Goal: Task Accomplishment & Management: Manage account settings

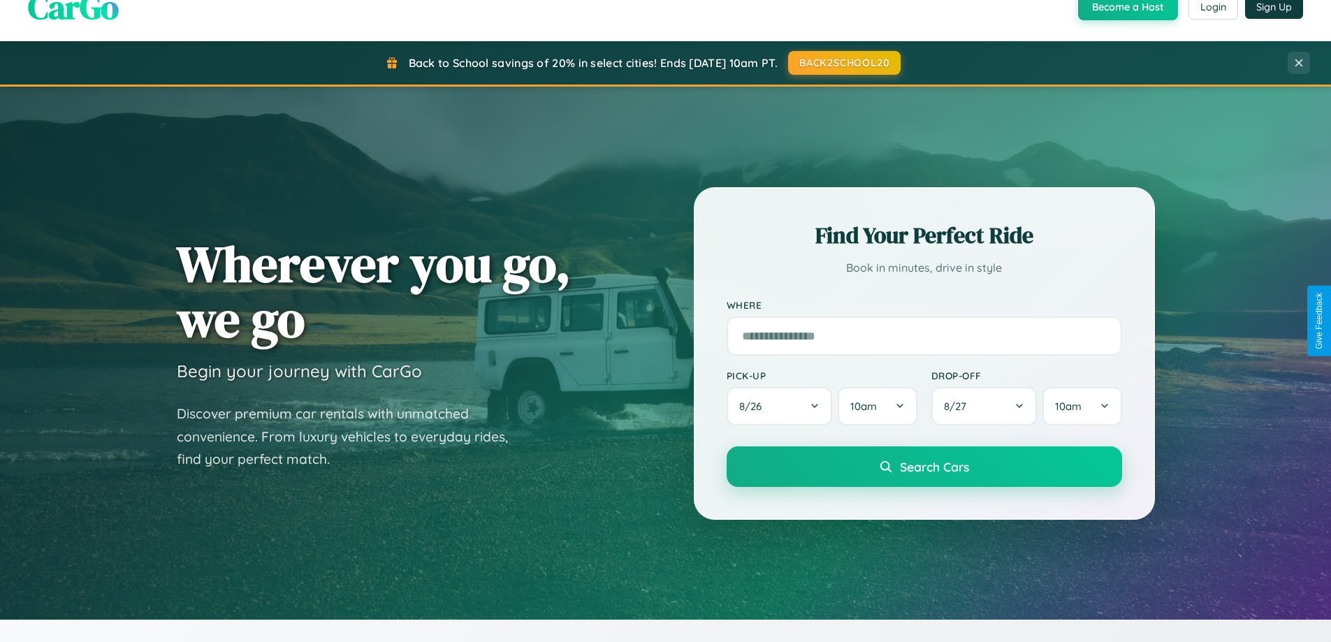
scroll to position [2688, 0]
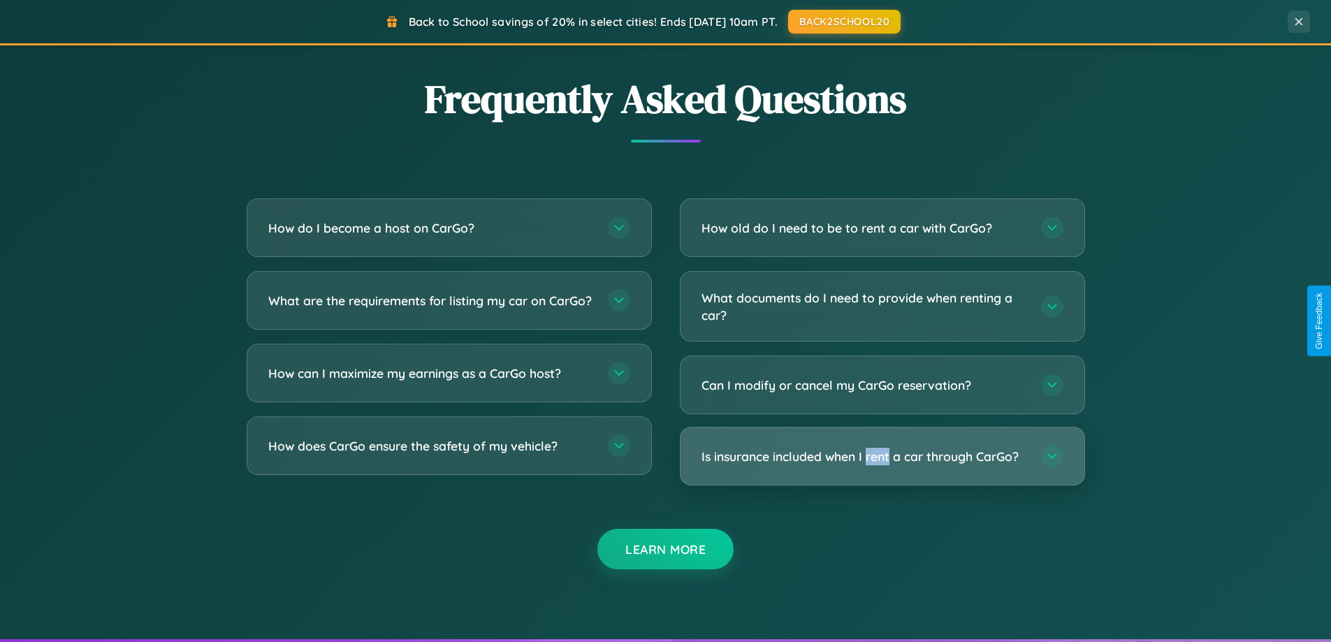
click at [881, 457] on h3 "Is insurance included when I rent a car through CarGo?" at bounding box center [863, 456] width 325 height 17
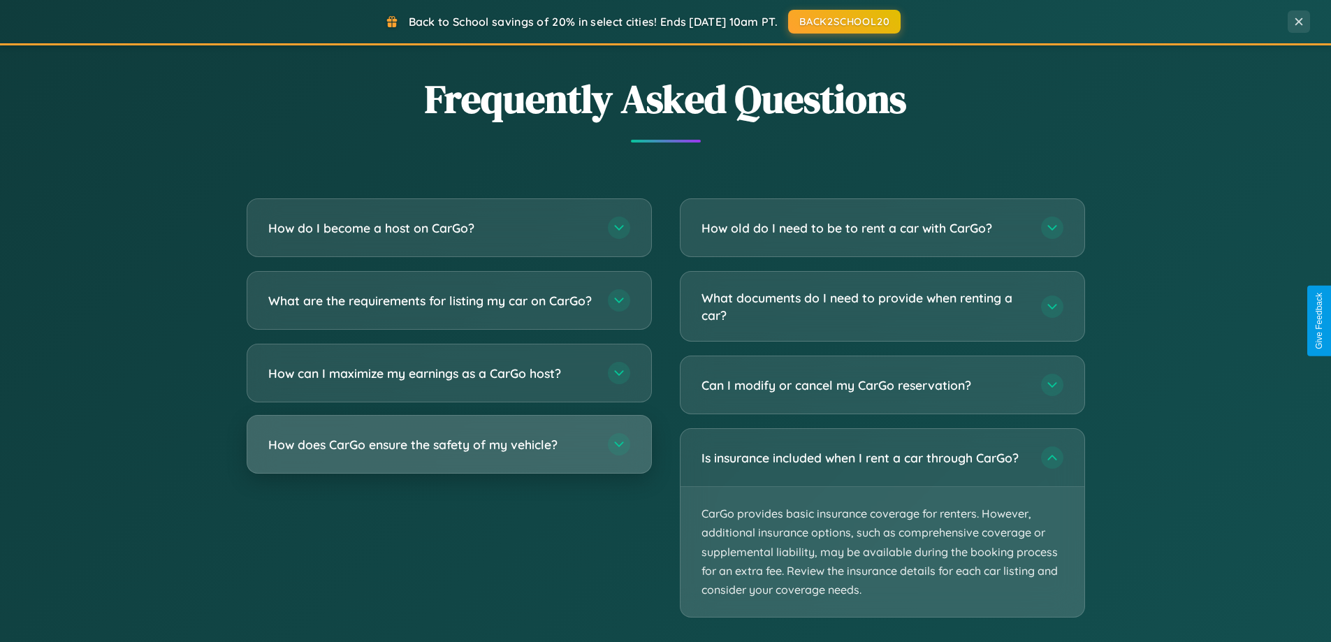
click at [448, 453] on h3 "How does CarGo ensure the safety of my vehicle?" at bounding box center [430, 444] width 325 height 17
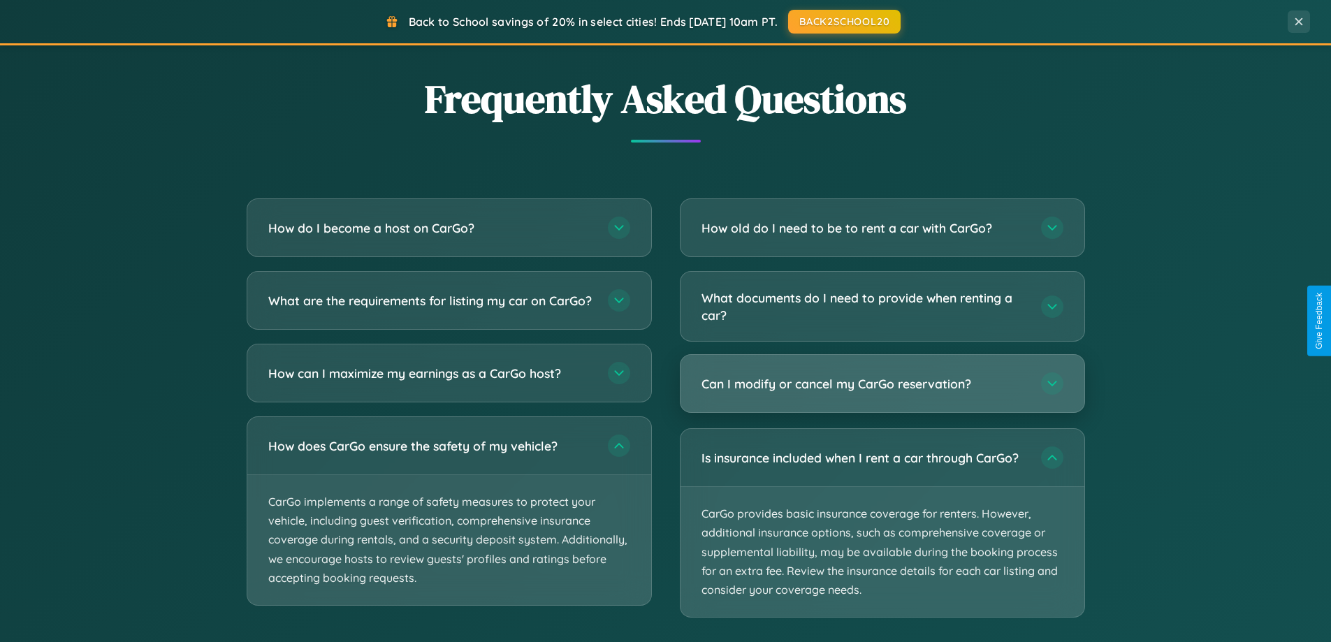
click at [881, 385] on h3 "Can I modify or cancel my CarGo reservation?" at bounding box center [863, 383] width 325 height 17
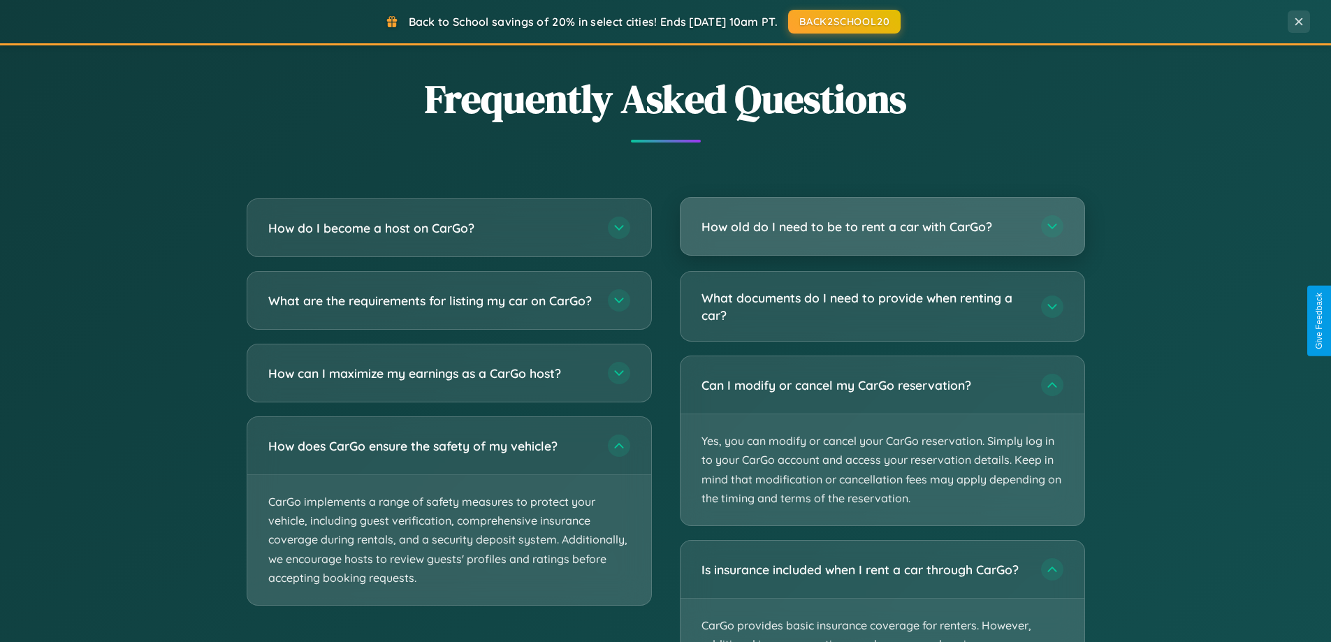
click at [881, 226] on h3 "How old do I need to be to rent a car with CarGo?" at bounding box center [863, 226] width 325 height 17
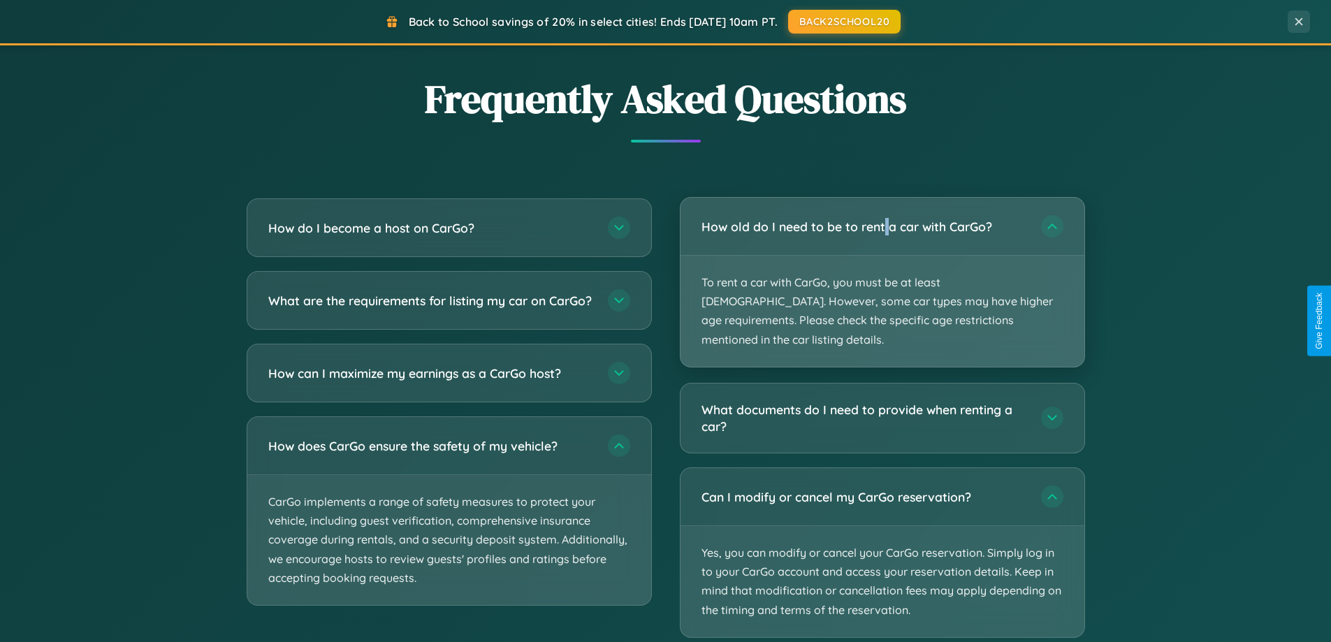
click at [881, 272] on p "To rent a car with CarGo, you must be at least [DEMOGRAPHIC_DATA]. However, som…" at bounding box center [882, 311] width 404 height 111
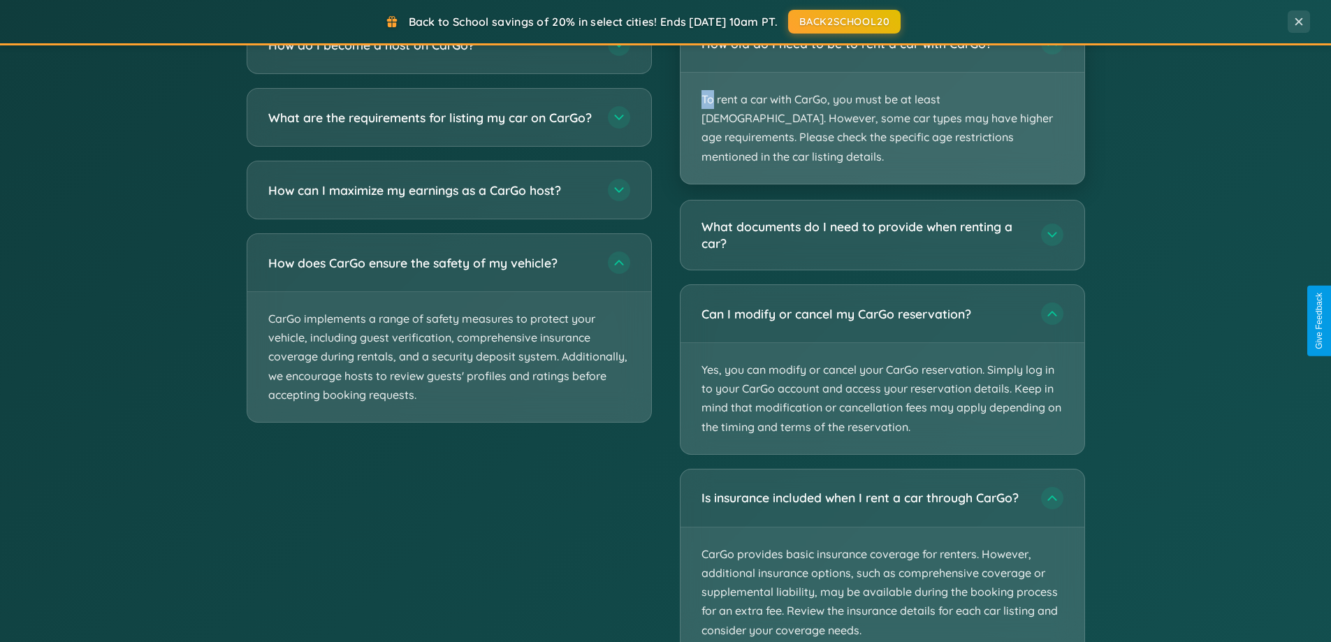
scroll to position [2616, 0]
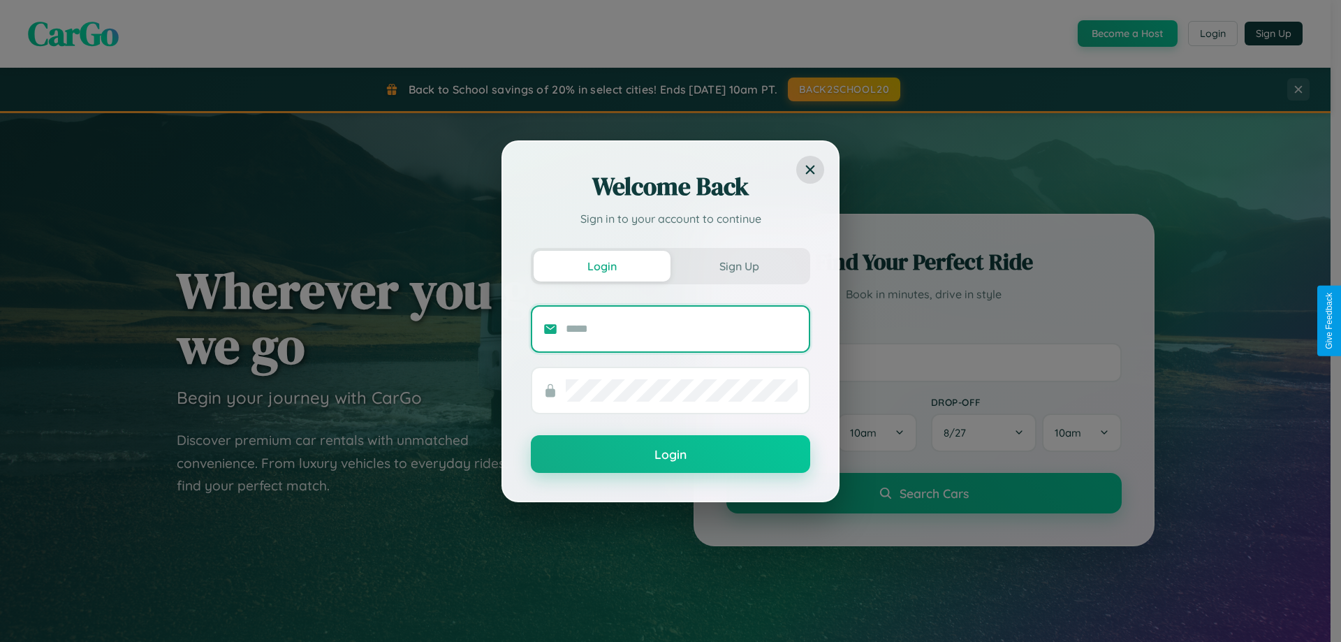
click at [682, 328] on input "text" at bounding box center [682, 329] width 232 height 22
type input "**********"
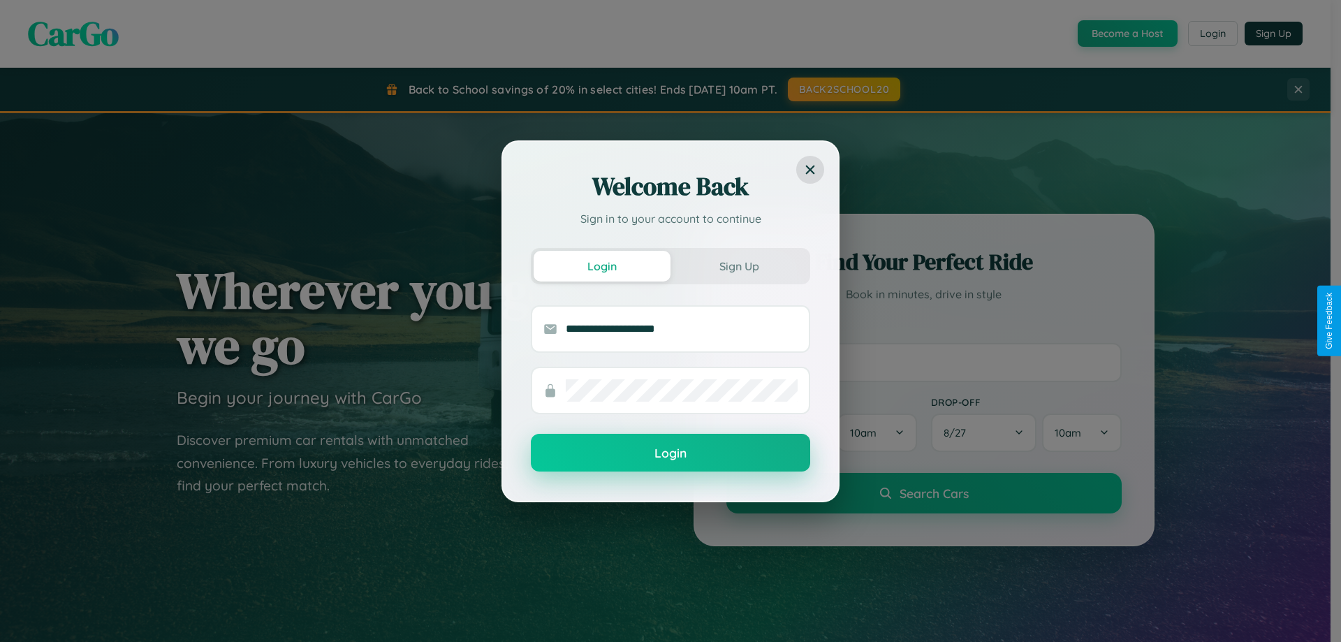
click at [671, 453] on button "Login" at bounding box center [670, 453] width 279 height 38
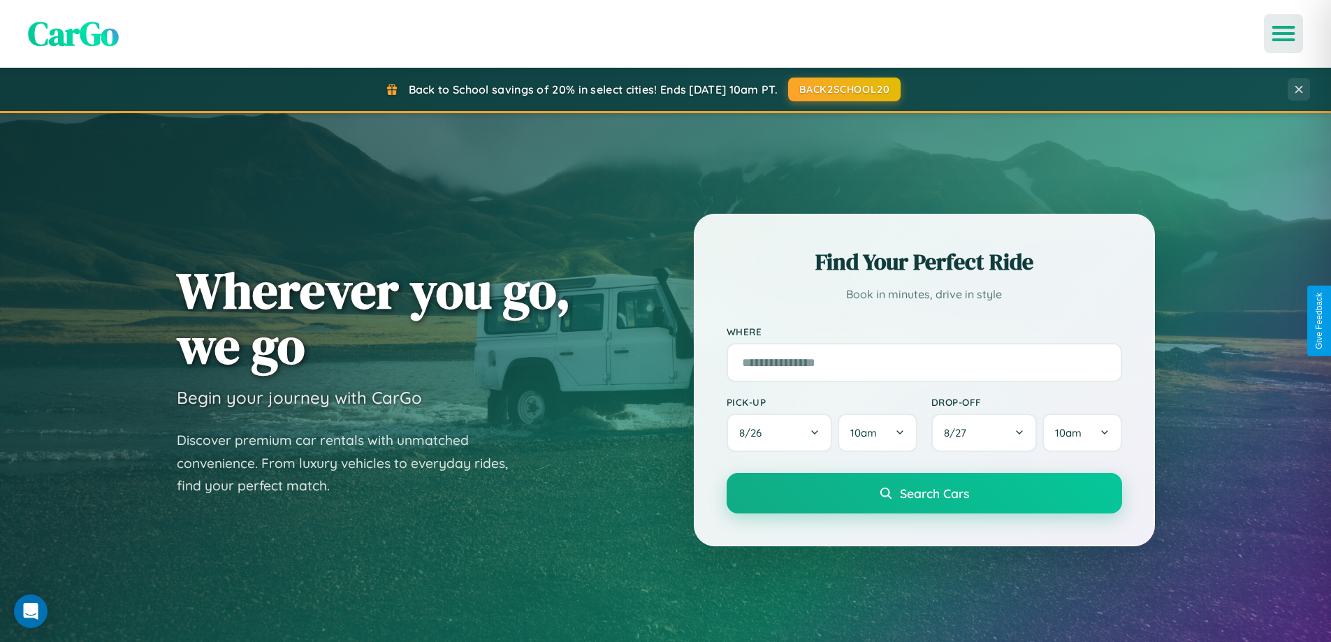
click at [1283, 34] on icon "Open menu" at bounding box center [1283, 33] width 20 height 13
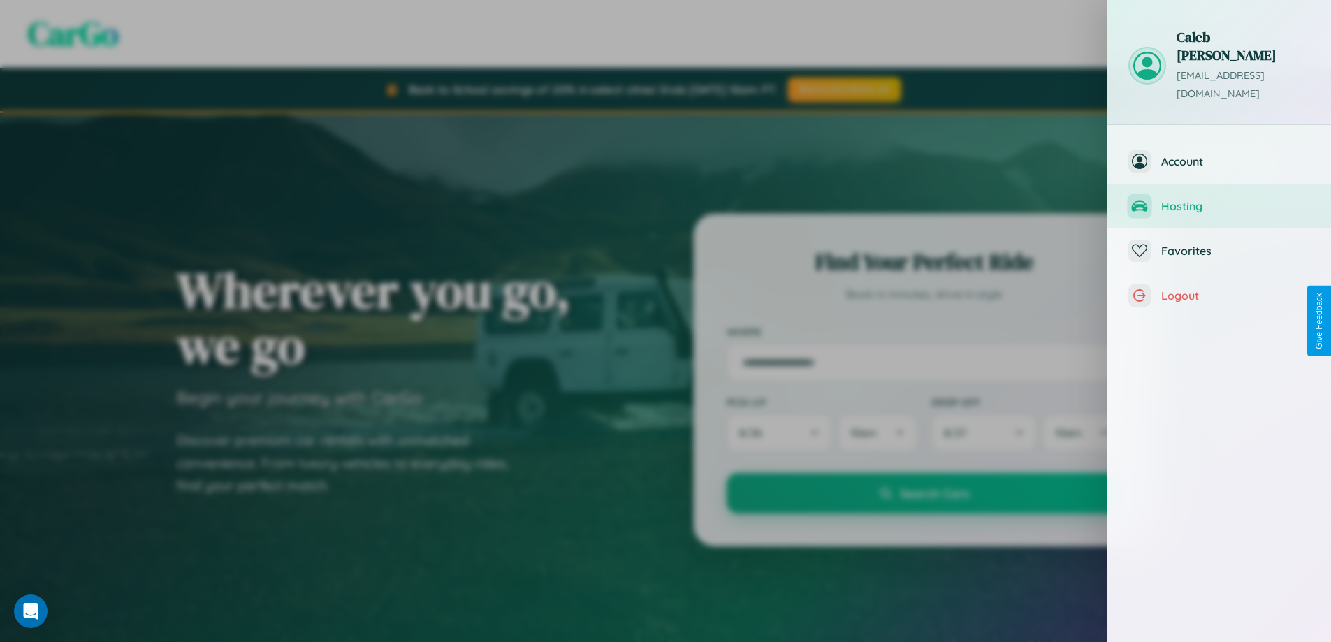
click at [1219, 199] on span "Hosting" at bounding box center [1235, 206] width 149 height 14
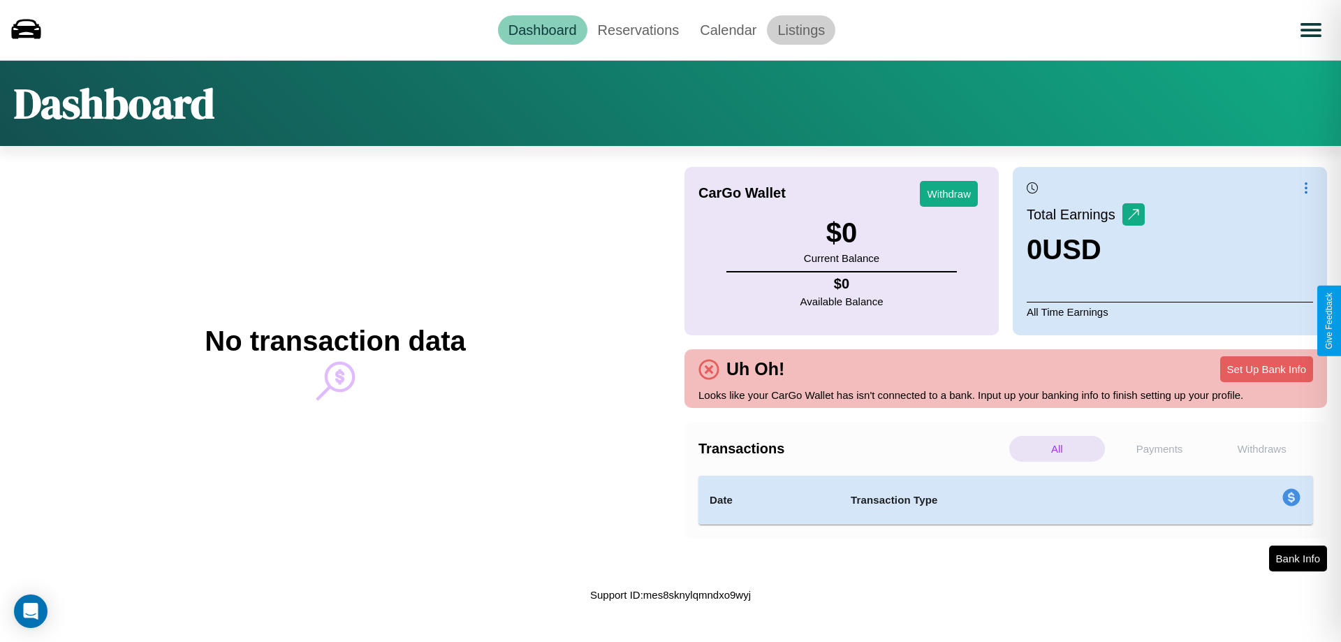
click at [801, 29] on link "Listings" at bounding box center [801, 29] width 68 height 29
